Goal: Navigation & Orientation: Understand site structure

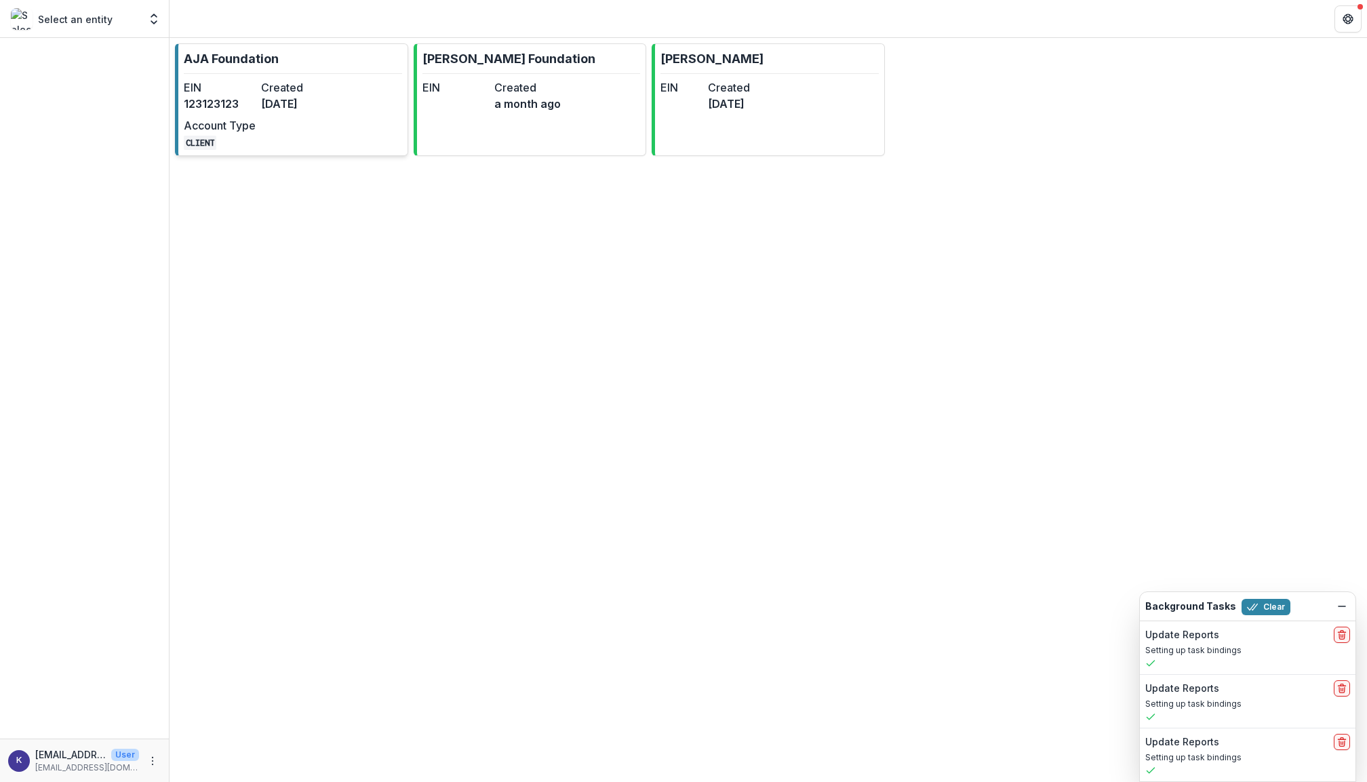
click at [302, 73] on hr at bounding box center [293, 73] width 218 height 1
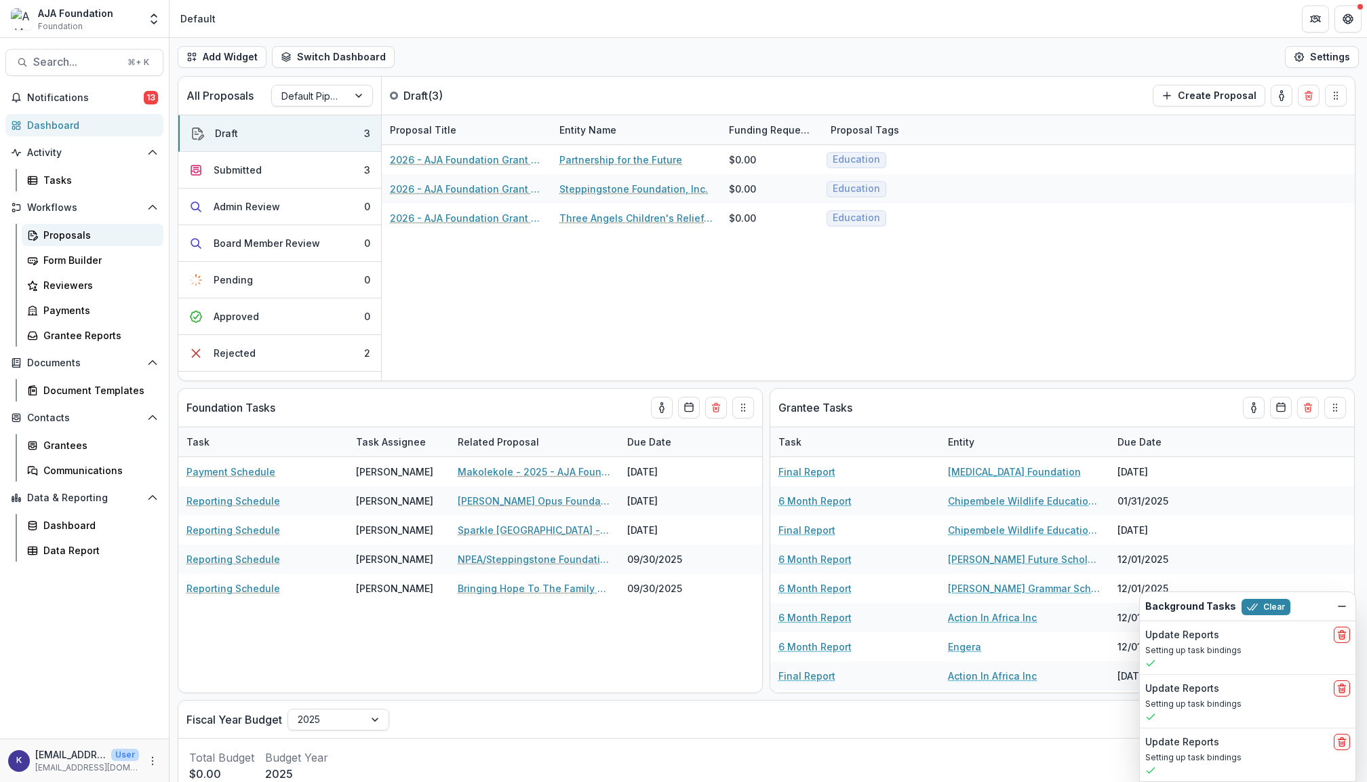
click at [92, 229] on div "Proposals" at bounding box center [97, 235] width 109 height 14
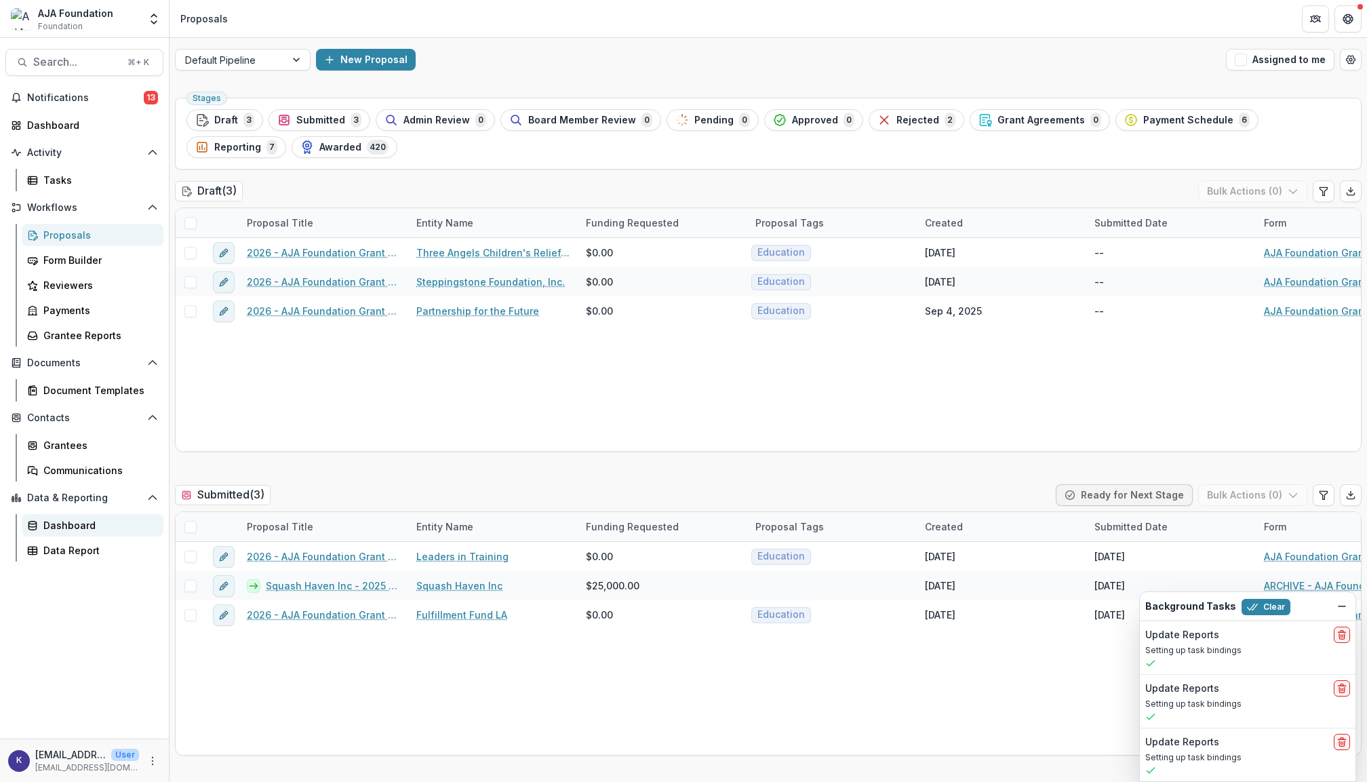
click at [88, 518] on div "Dashboard" at bounding box center [97, 525] width 109 height 14
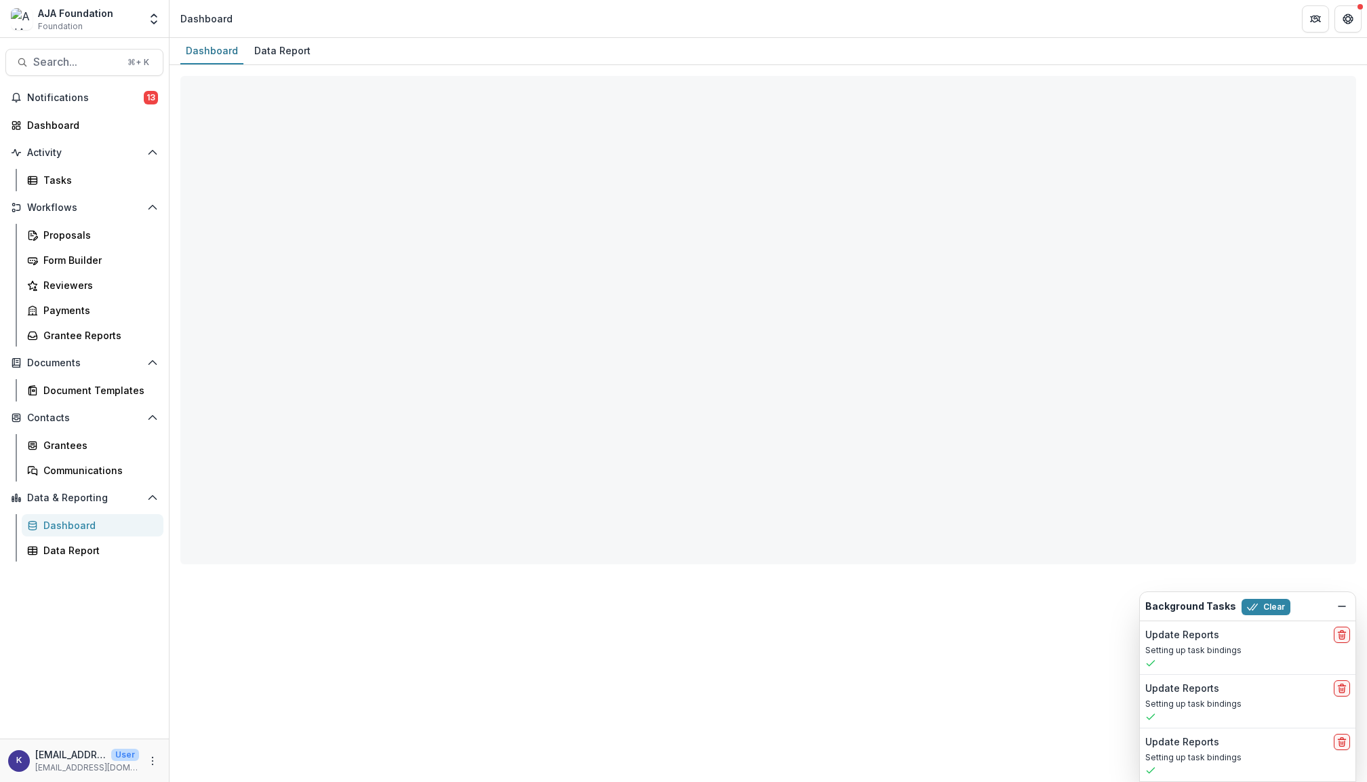
select select "**********"
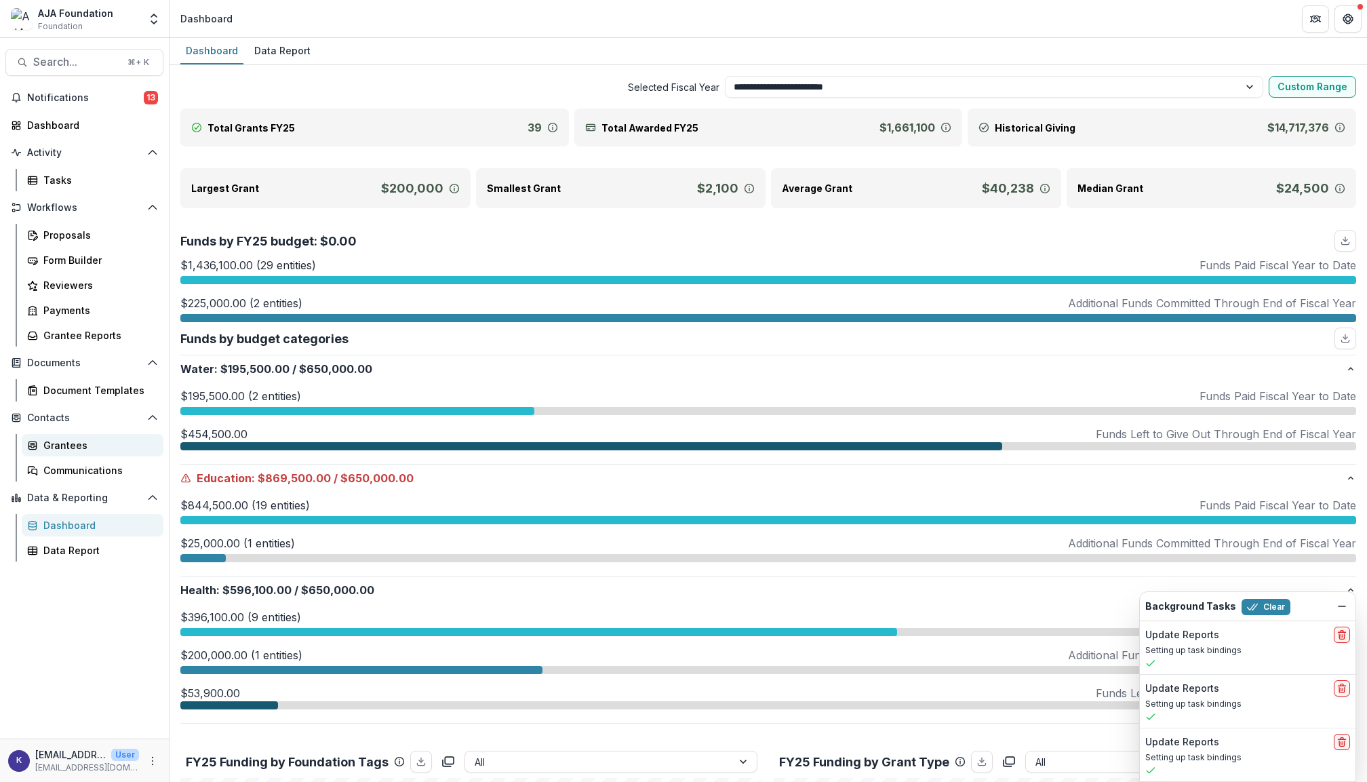
click at [96, 440] on div "Grantees" at bounding box center [97, 445] width 109 height 14
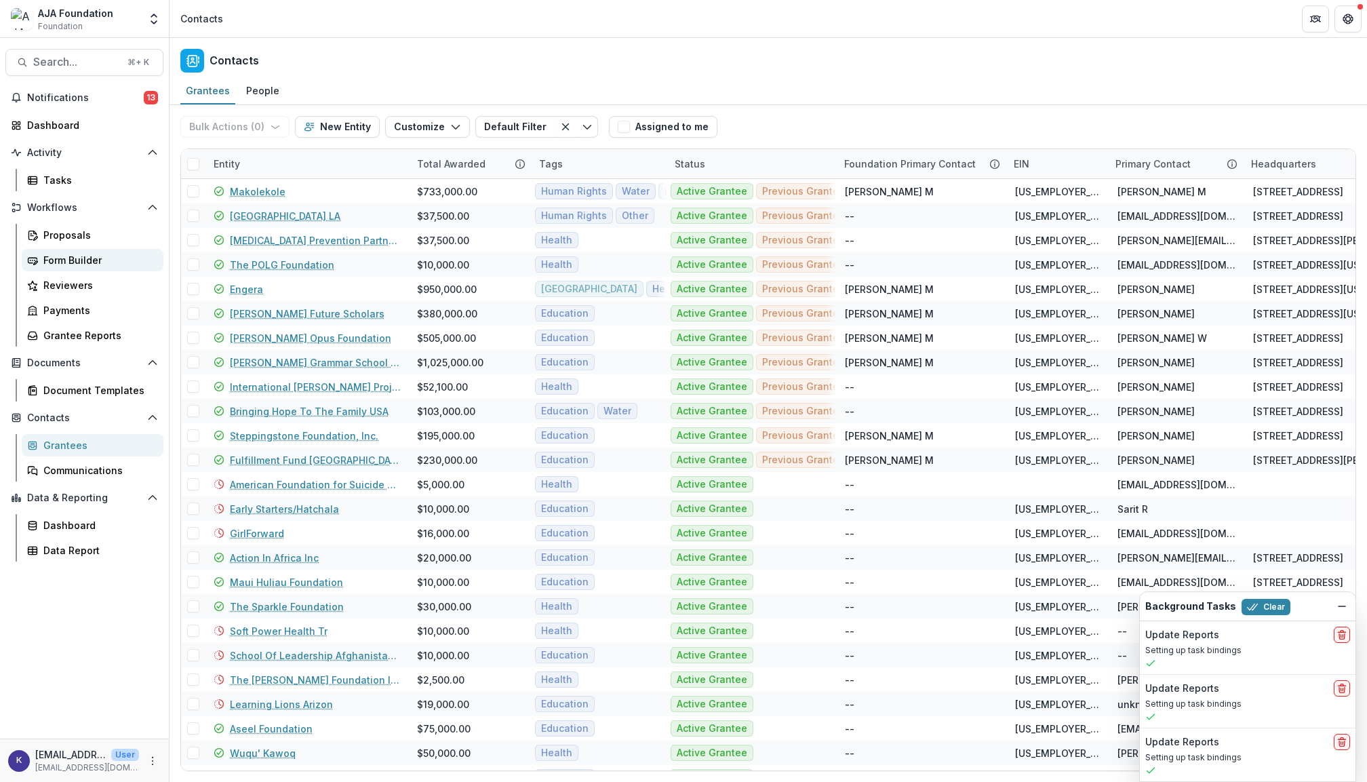
click at [106, 259] on div "Form Builder" at bounding box center [97, 260] width 109 height 14
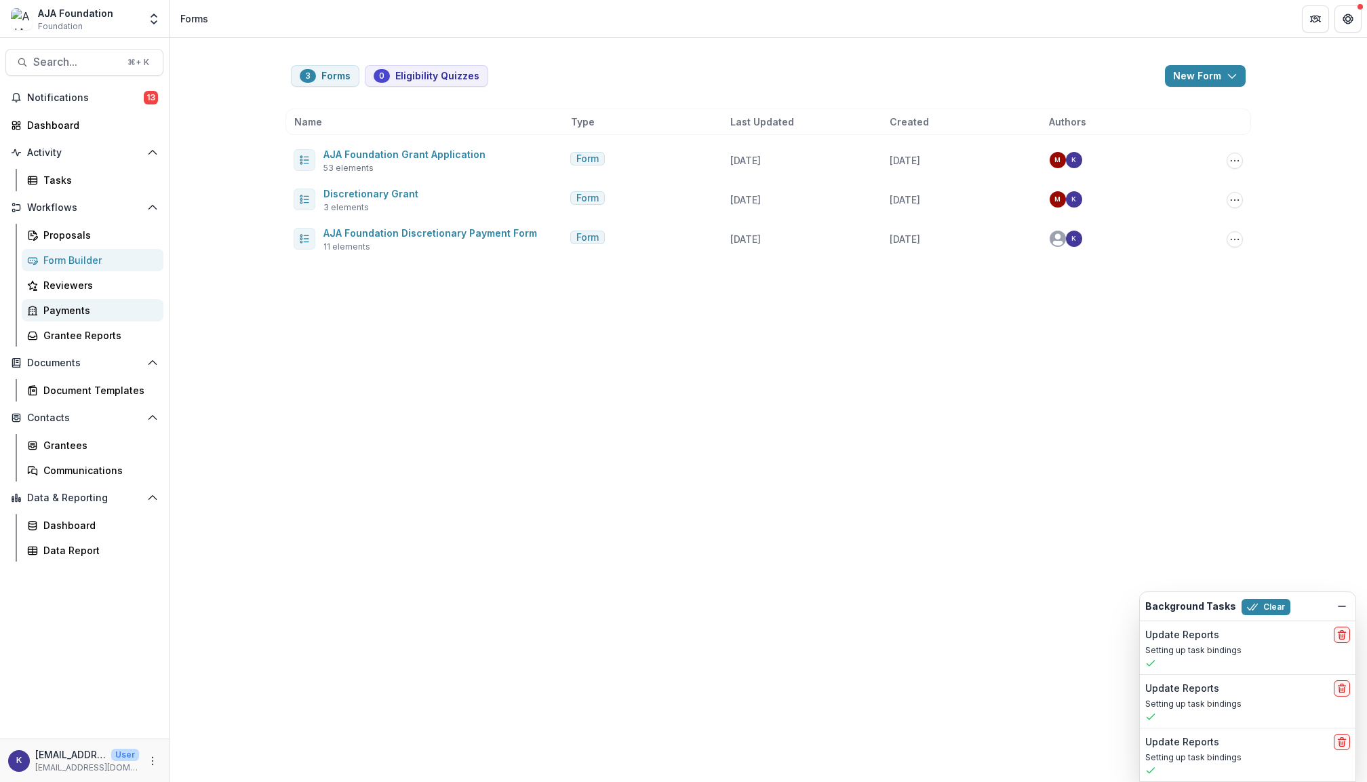
click at [81, 316] on link "Payments" at bounding box center [93, 310] width 142 height 22
